Goal: Task Accomplishment & Management: Manage account settings

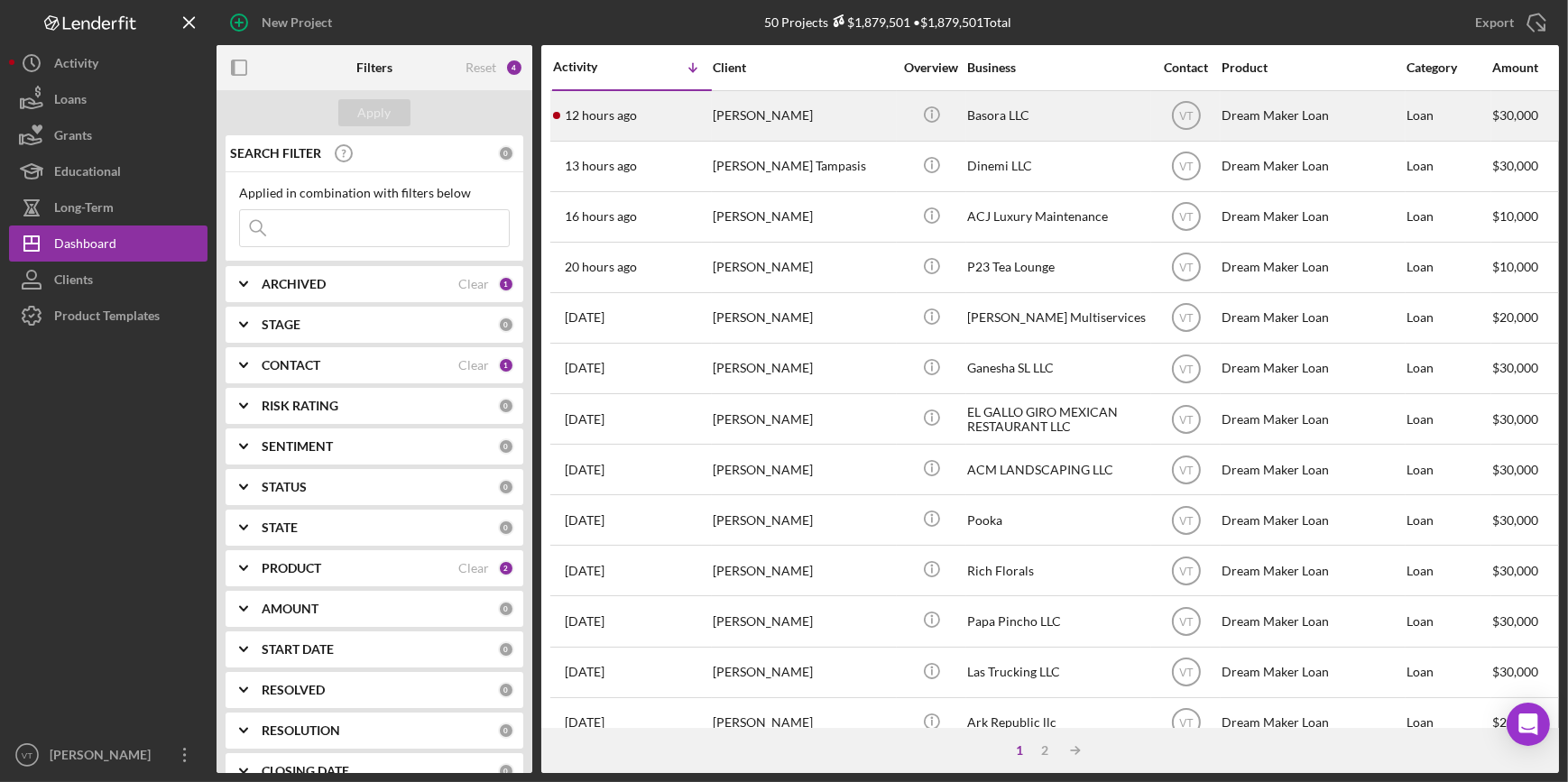
click at [815, 121] on div "[PERSON_NAME]" at bounding box center [803, 115] width 180 height 47
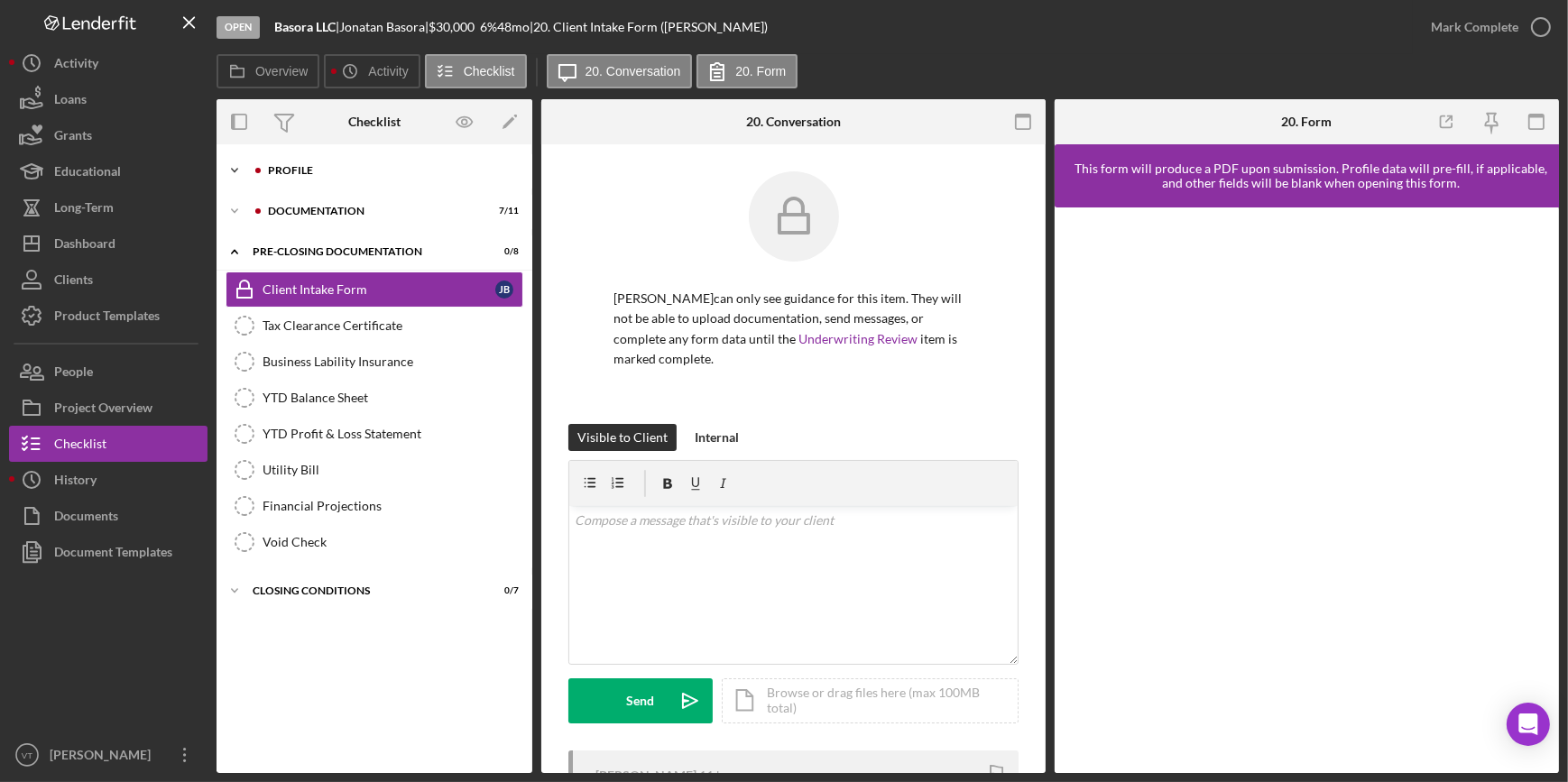
click at [247, 169] on icon "Icon/Expander" at bounding box center [234, 170] width 36 height 36
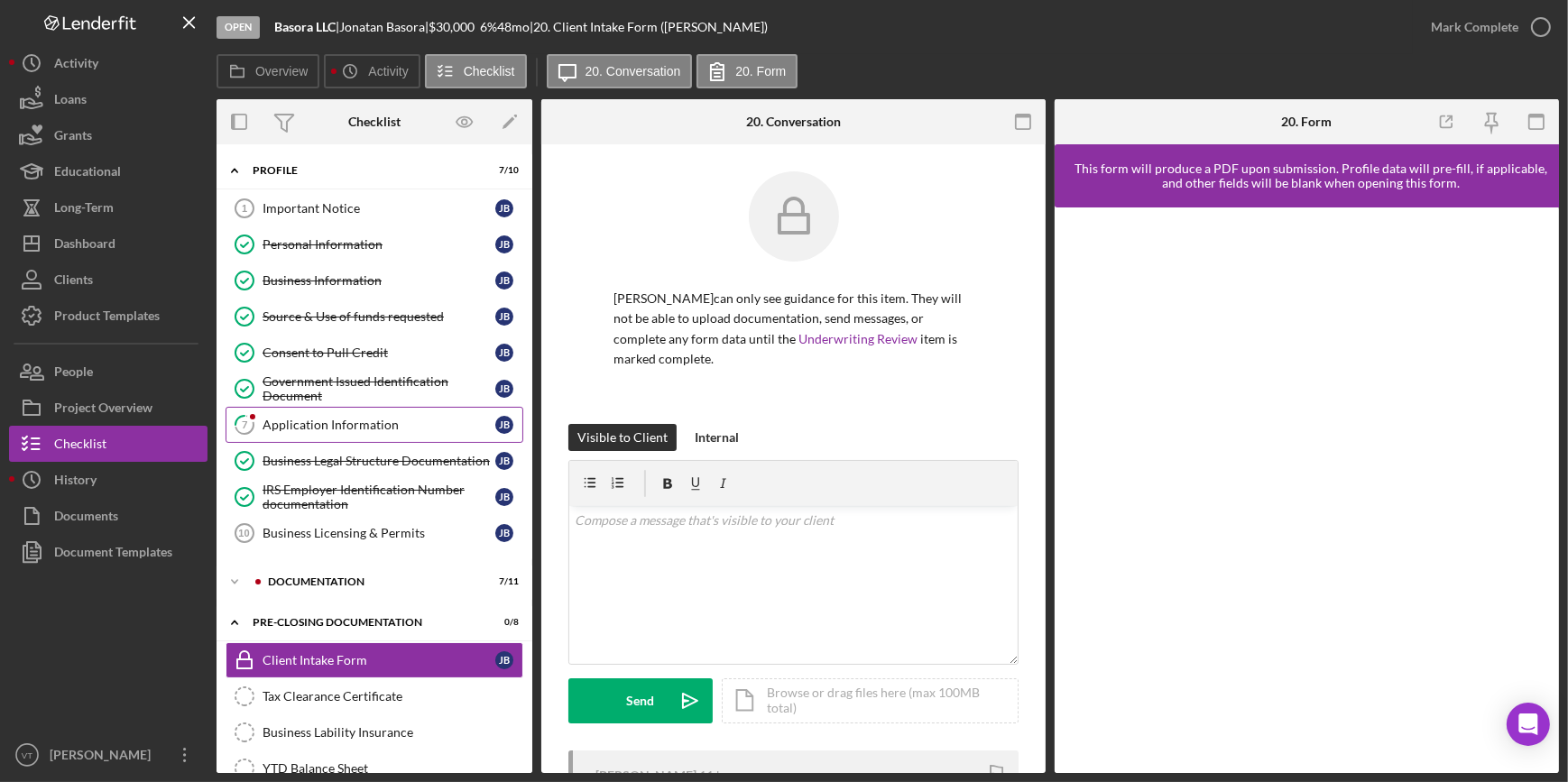
click at [293, 418] on div "Application Information" at bounding box center [379, 425] width 233 height 15
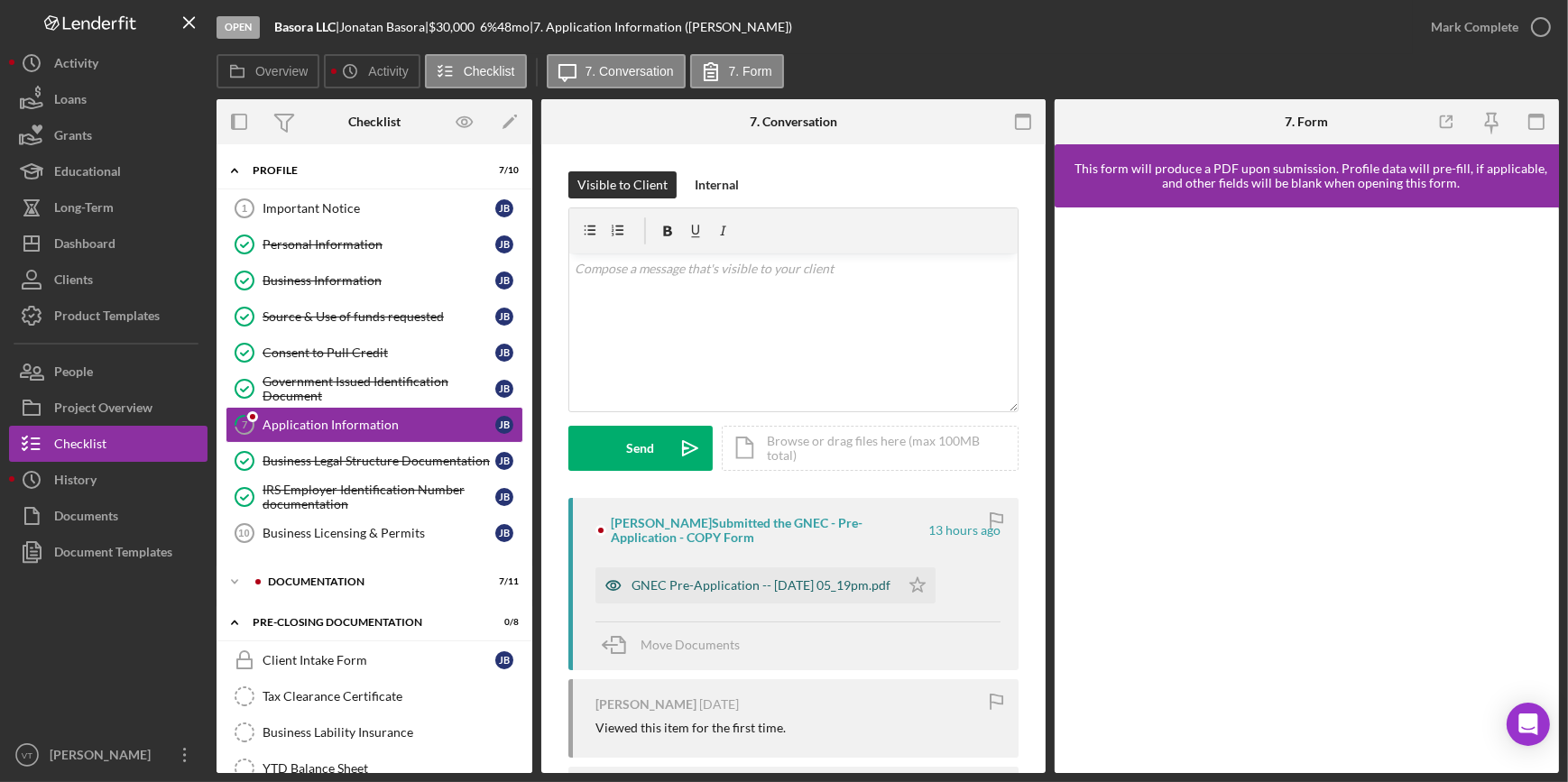
click at [621, 575] on icon "button" at bounding box center [613, 585] width 36 height 36
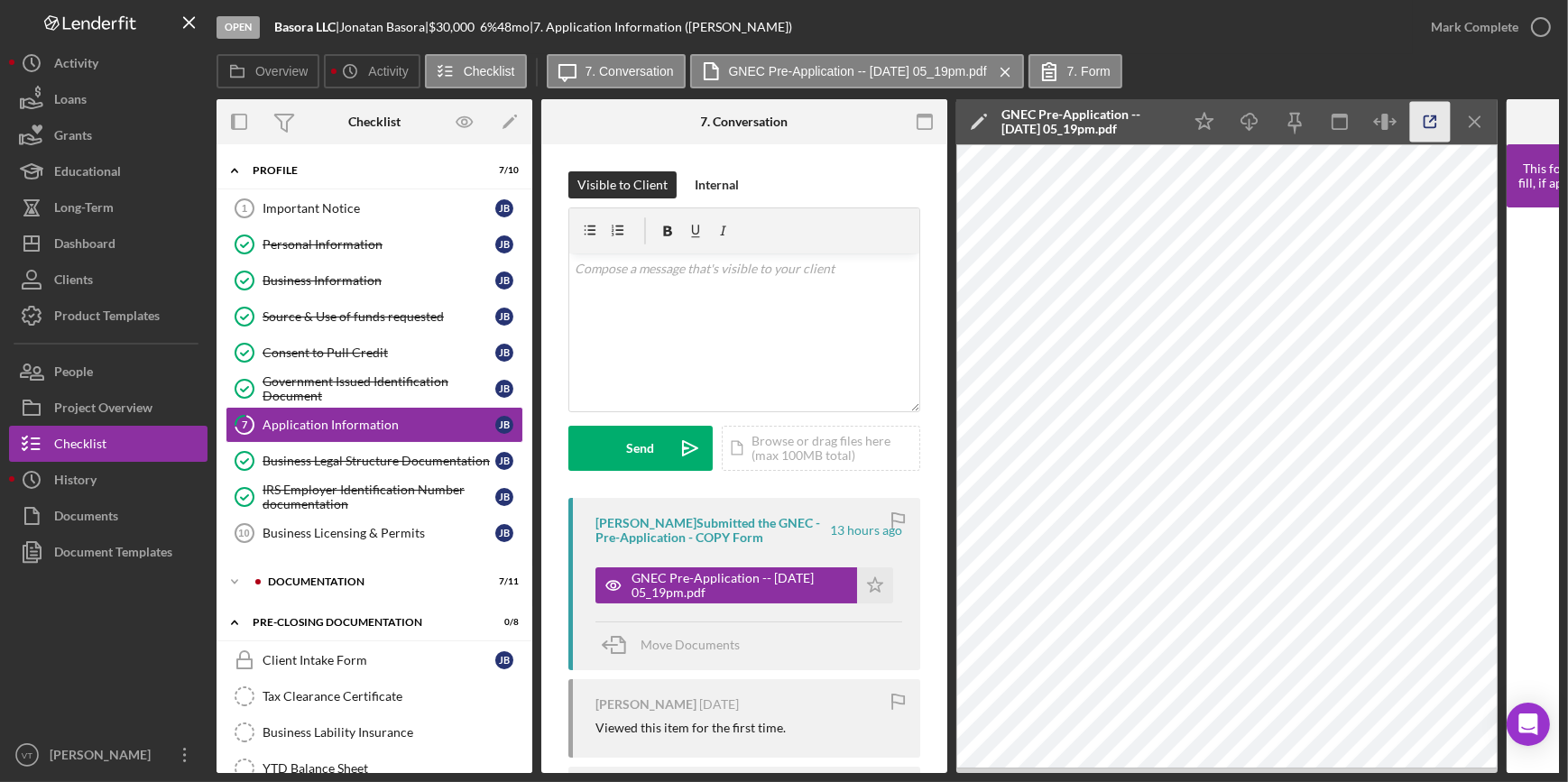
click at [1427, 116] on icon "button" at bounding box center [1431, 122] width 12 height 12
click at [1462, 27] on div "Mark Complete" at bounding box center [1475, 27] width 87 height 36
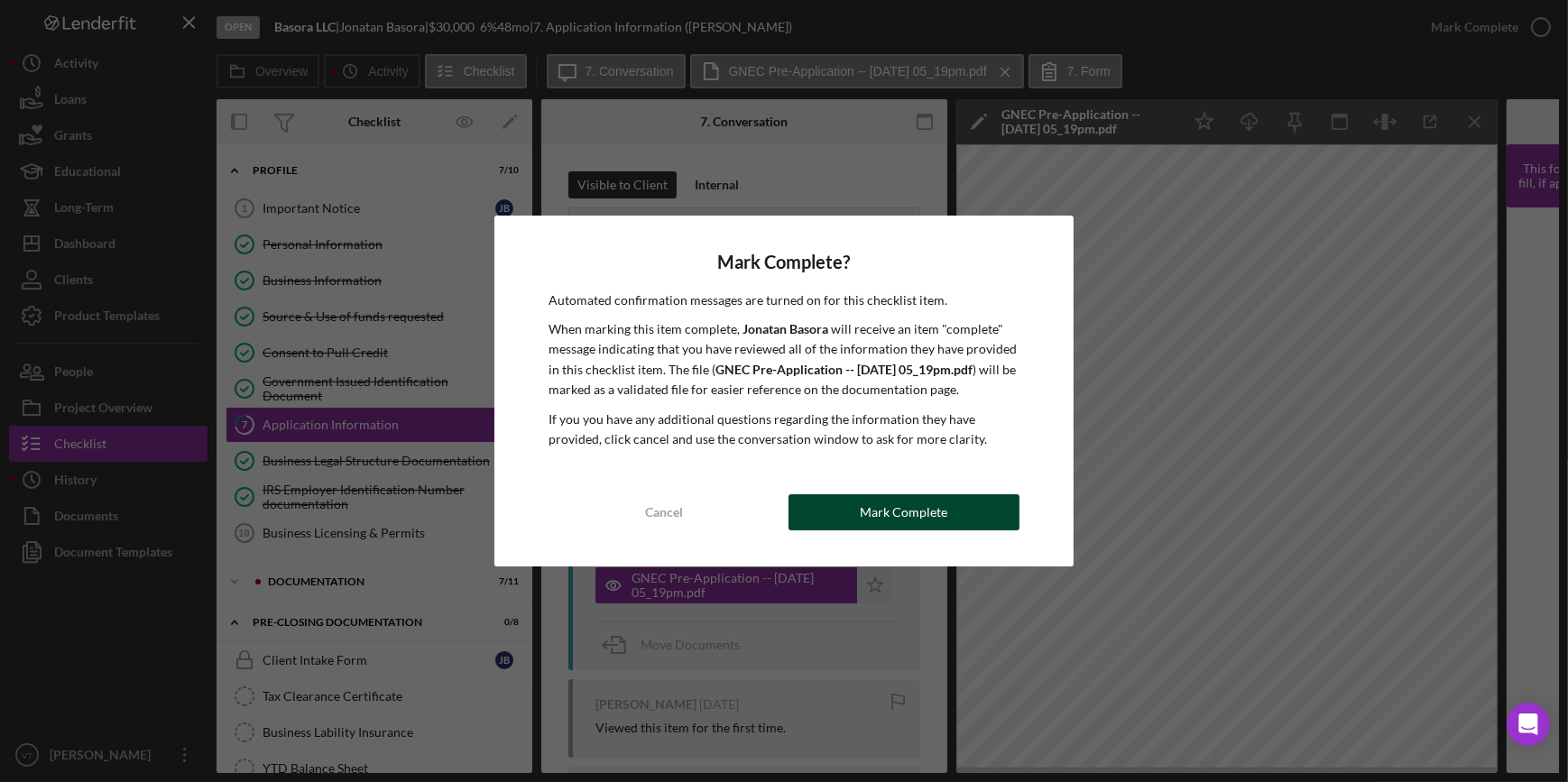
click at [836, 505] on button "Mark Complete" at bounding box center [904, 512] width 231 height 36
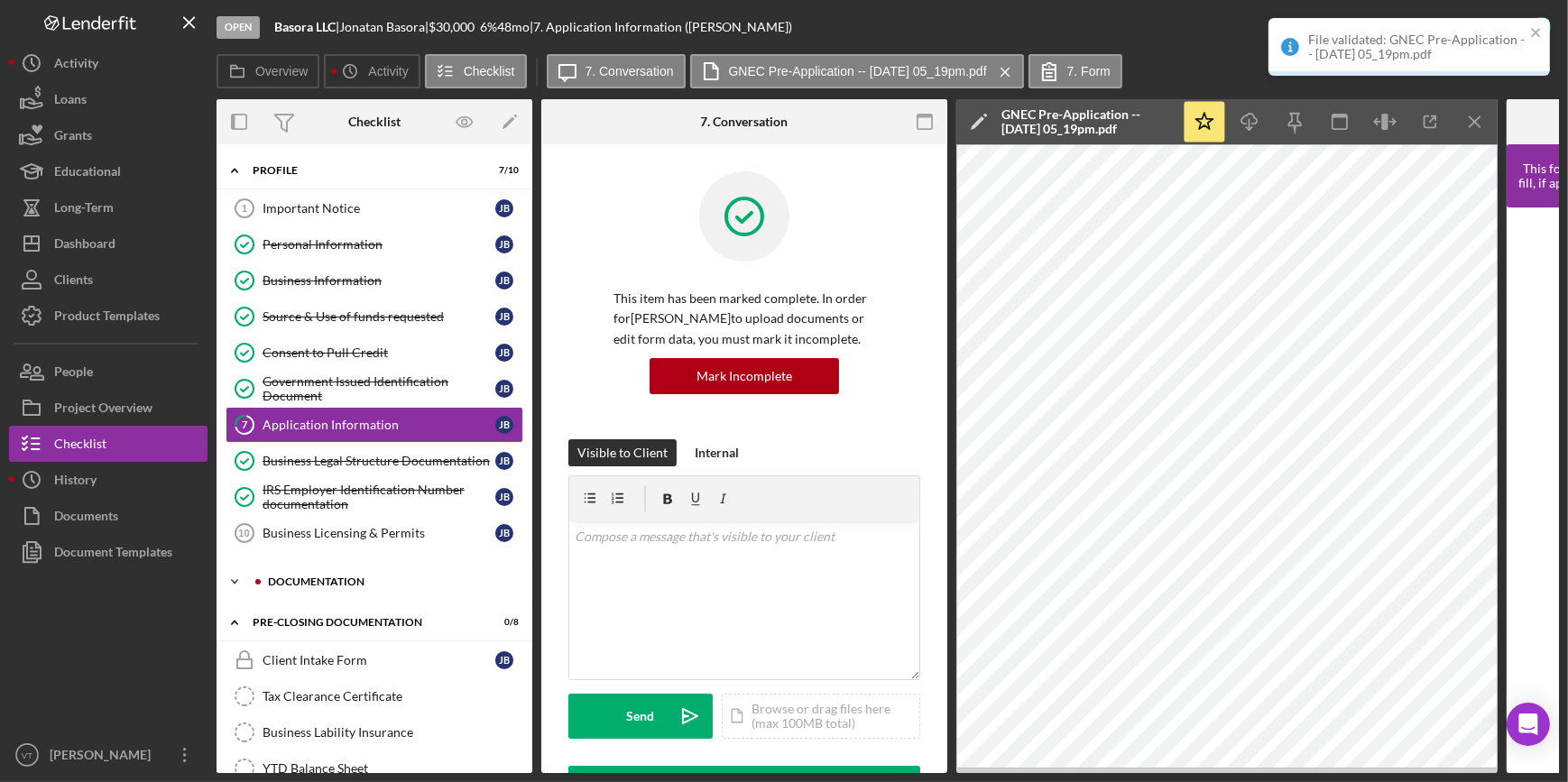
click at [241, 570] on icon "Icon/Expander" at bounding box center [234, 581] width 36 height 36
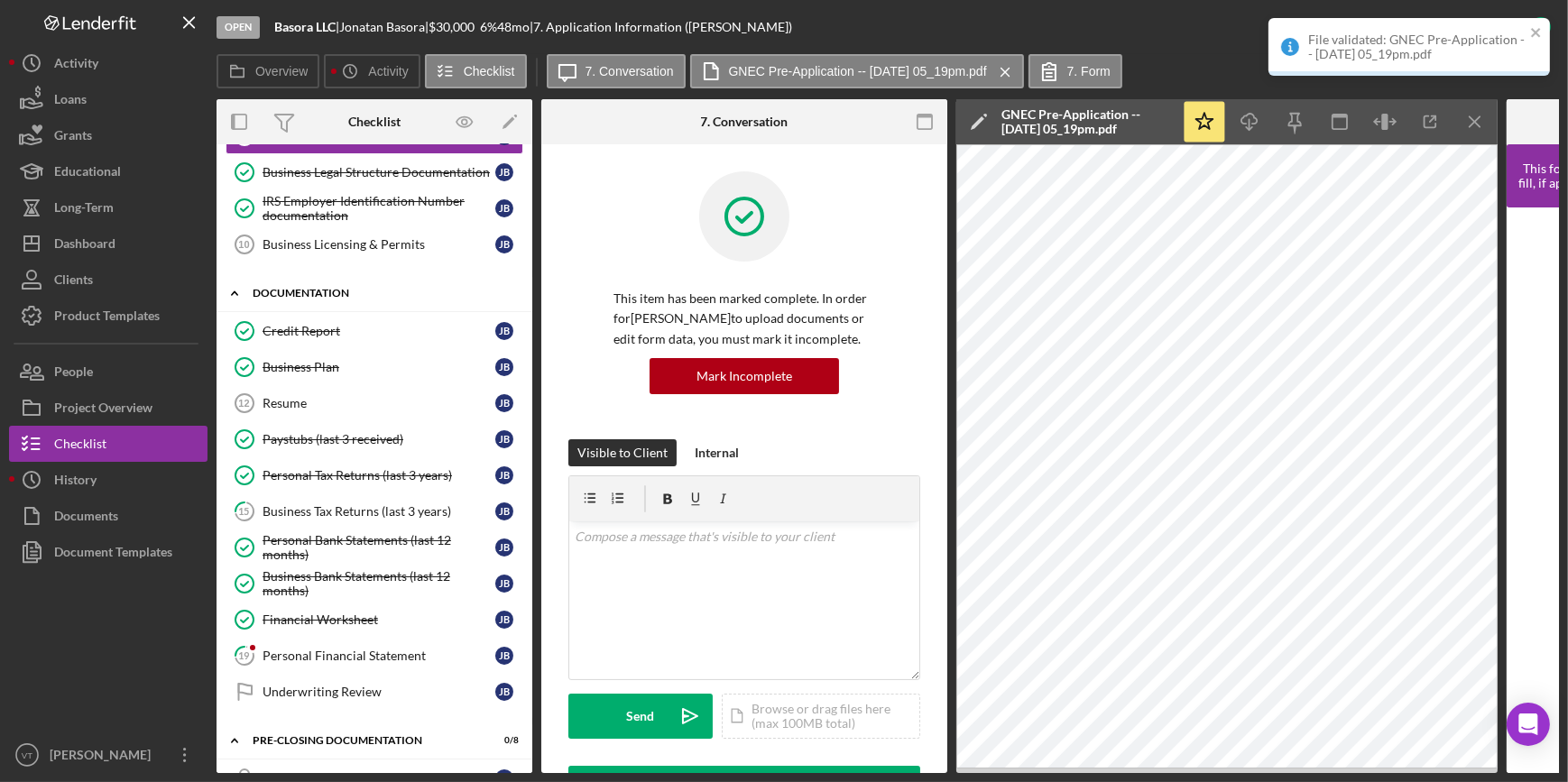
scroll to position [410, 0]
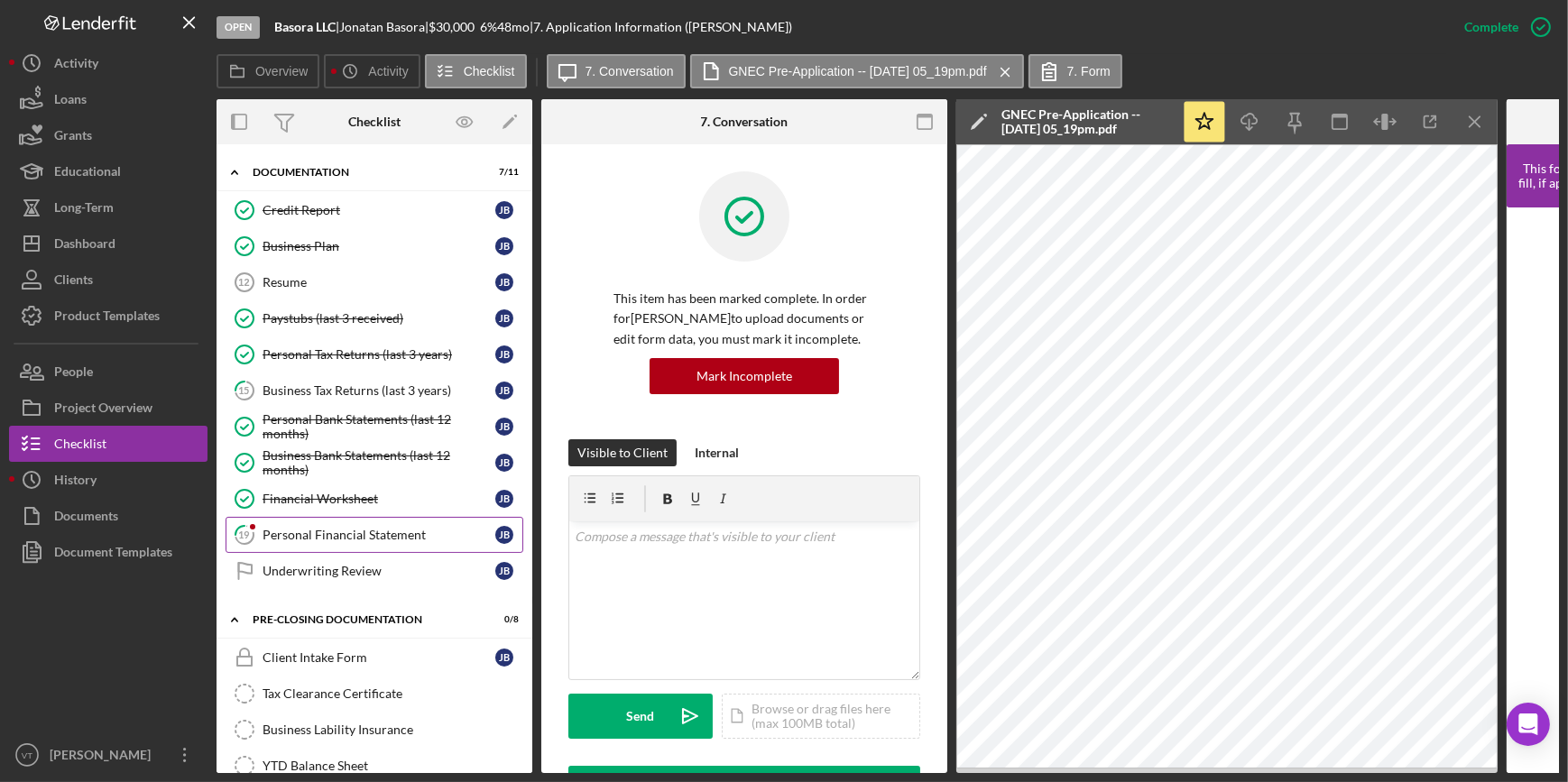
click at [281, 540] on link "19 Personal Financial Statement J B" at bounding box center [374, 535] width 298 height 36
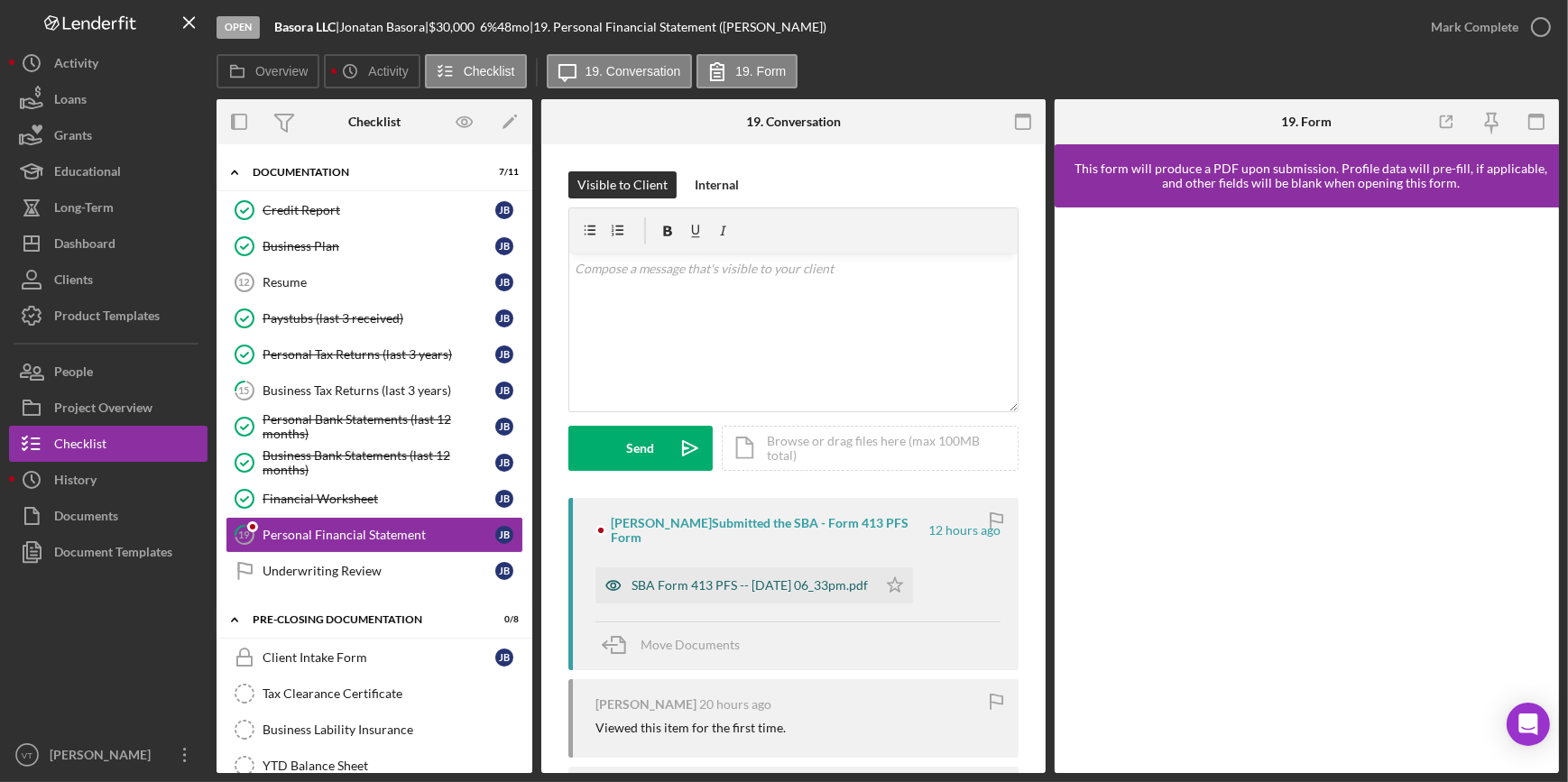
click at [692, 588] on div "SBA Form 413 PFS -- [DATE] 06_33pm.pdf" at bounding box center [750, 586] width 237 height 15
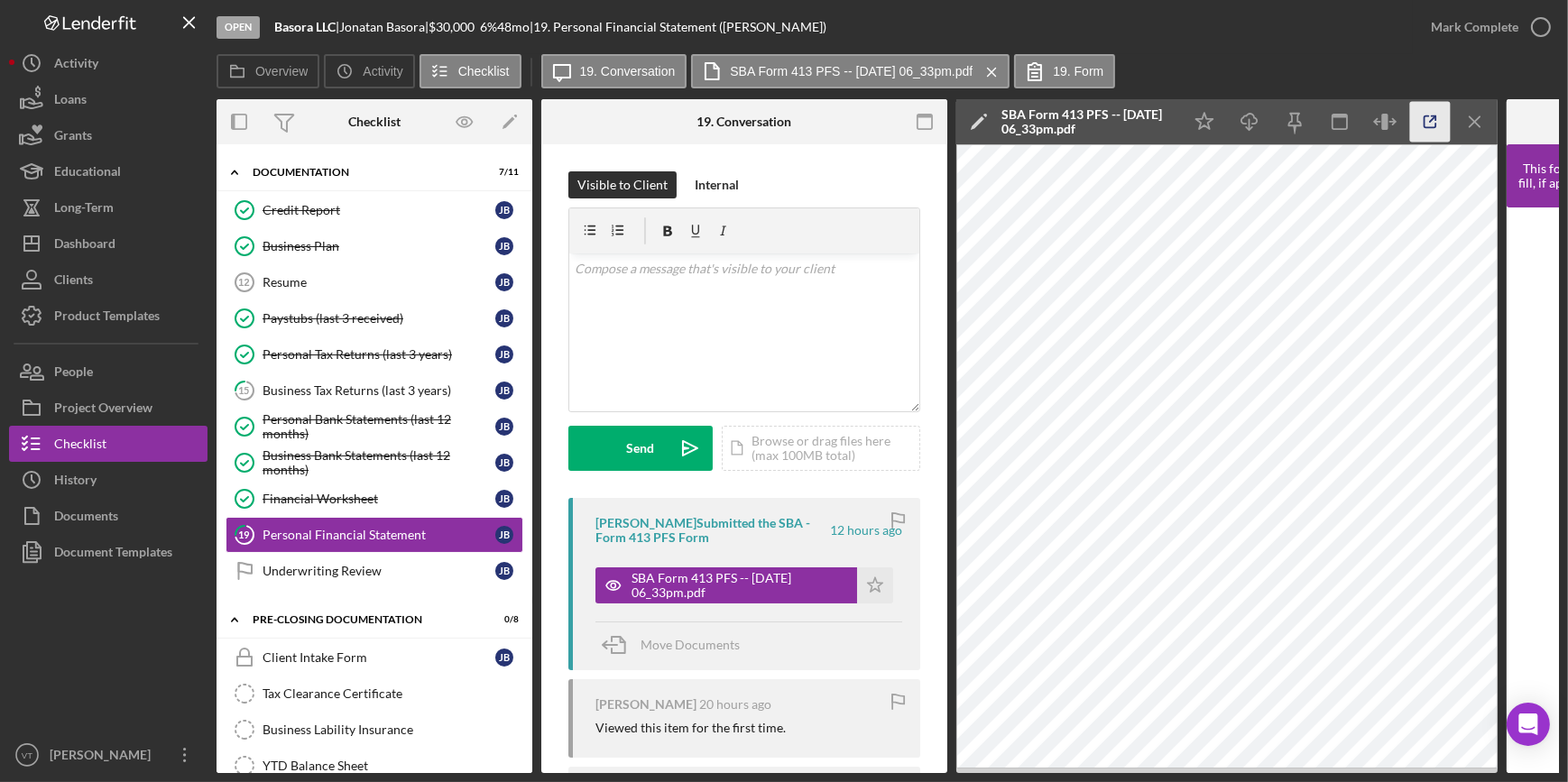
click at [1436, 124] on icon "button" at bounding box center [1431, 122] width 12 height 12
click at [1485, 26] on div "Mark Complete" at bounding box center [1475, 27] width 87 height 36
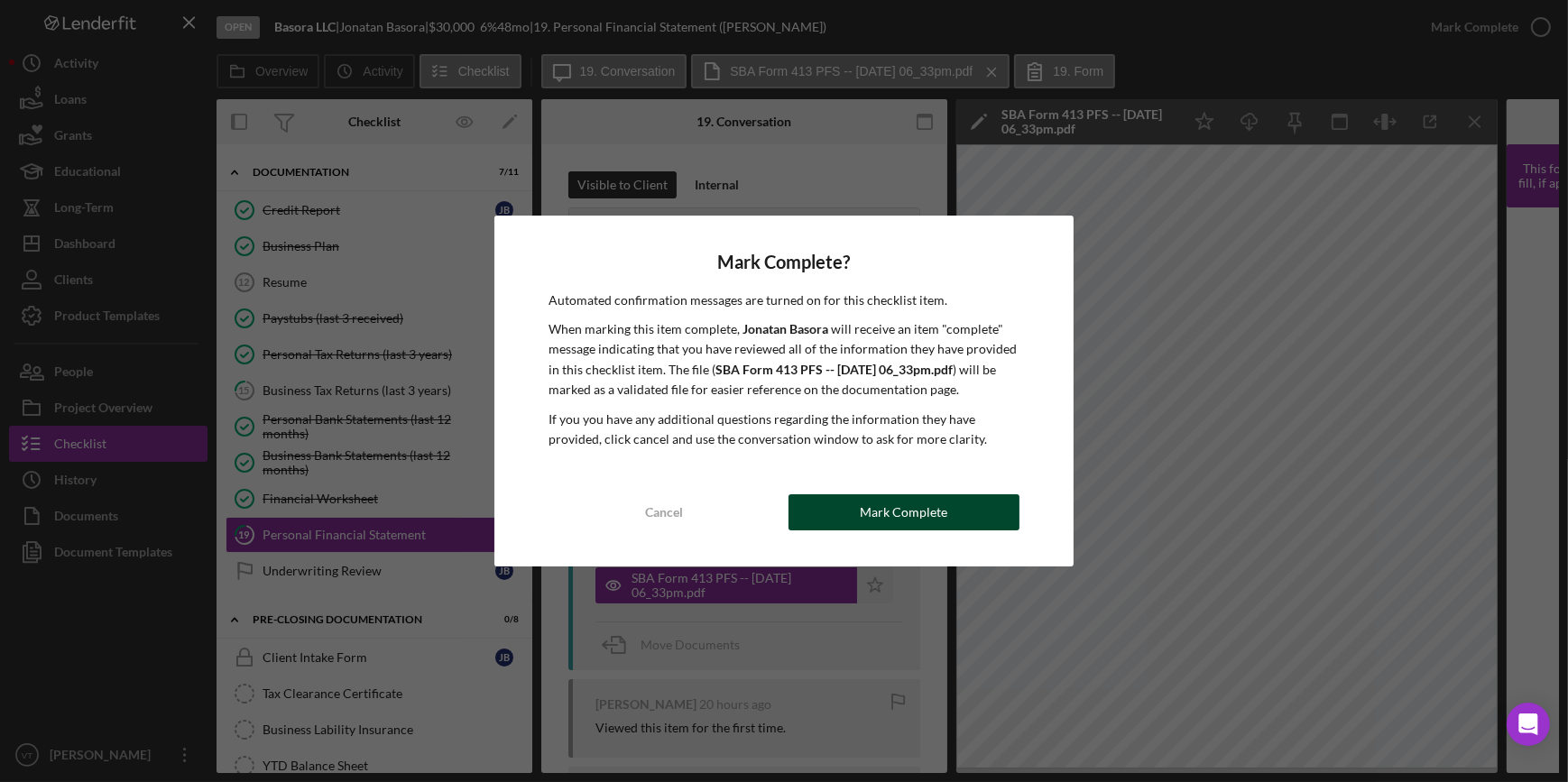
click at [893, 503] on div "Mark Complete" at bounding box center [904, 512] width 87 height 36
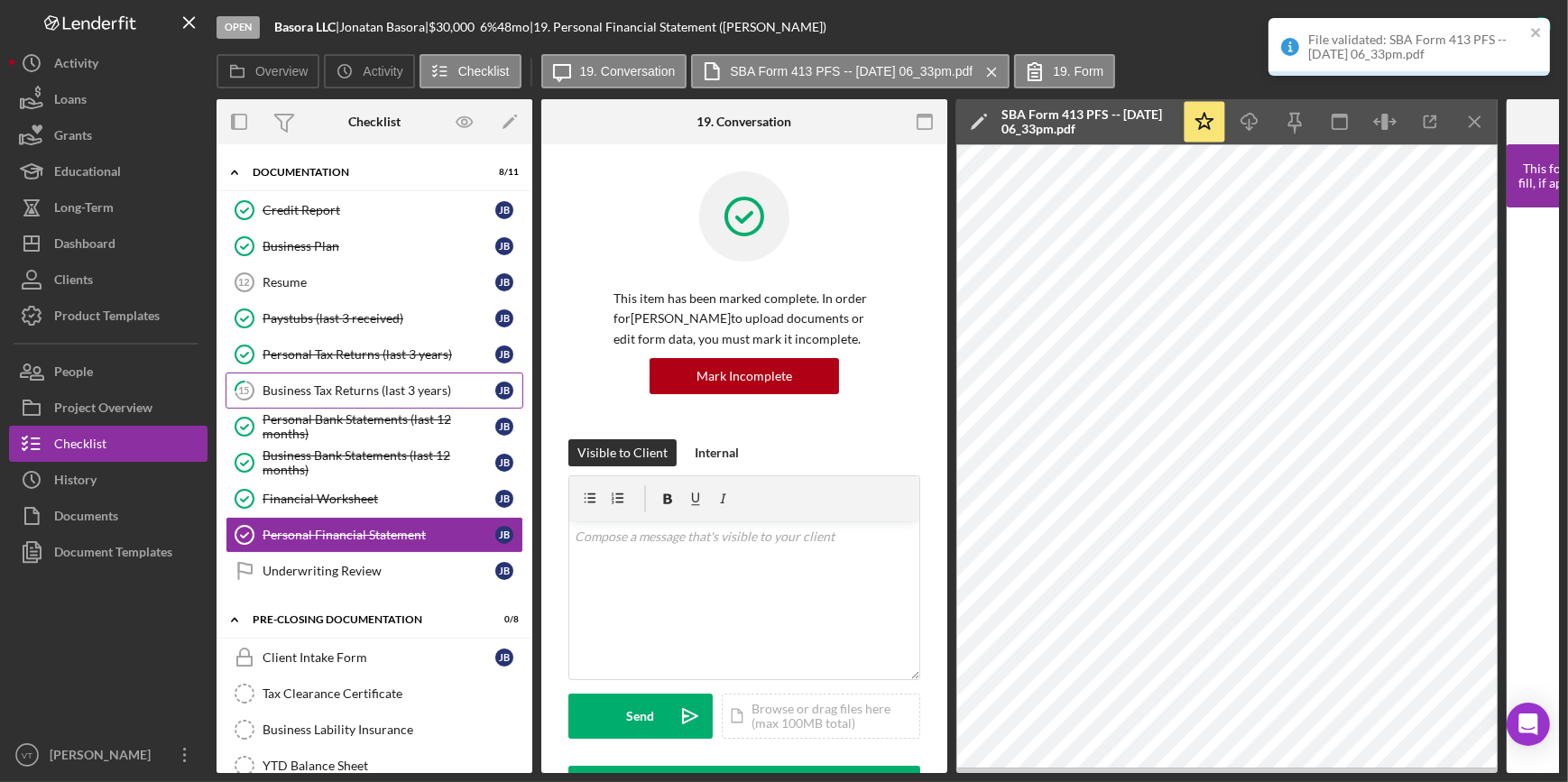
click at [301, 386] on div "Business Tax Returns (last 3 years)" at bounding box center [379, 391] width 233 height 15
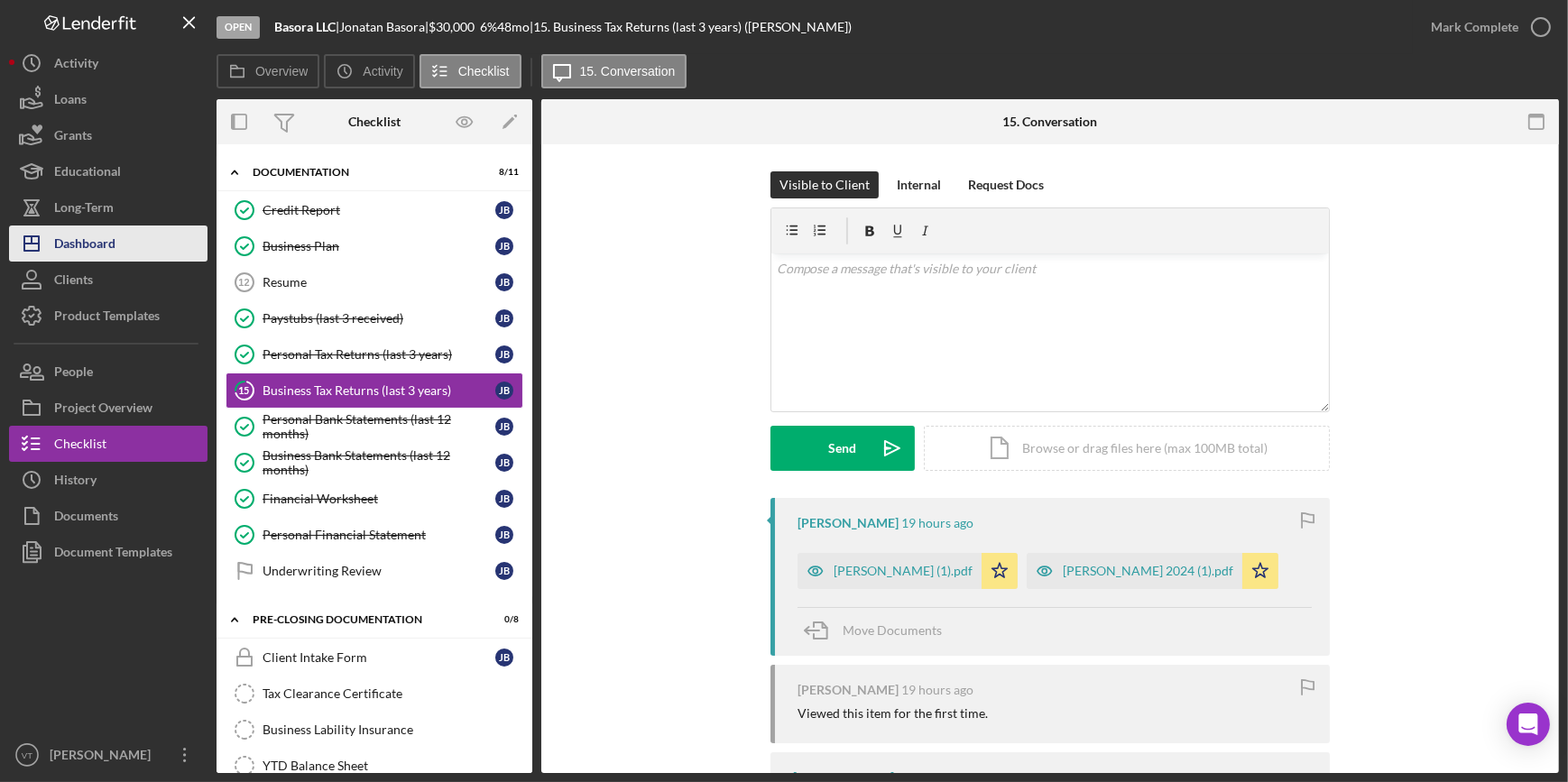
click at [144, 248] on button "Icon/Dashboard Dashboard" at bounding box center [109, 243] width 199 height 36
